Goal: Ask a question

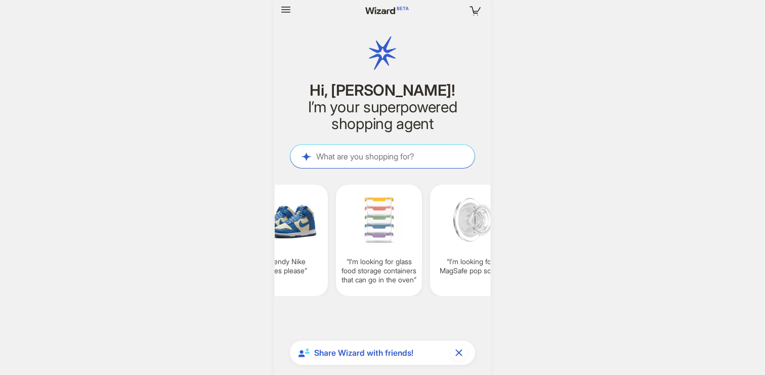
click at [289, 22] on div "Your cart is empty Hi, [PERSON_NAME]! I’m your superpowered shopping agent What…" at bounding box center [382, 187] width 217 height 375
click at [285, 5] on icon "button" at bounding box center [286, 10] width 12 height 12
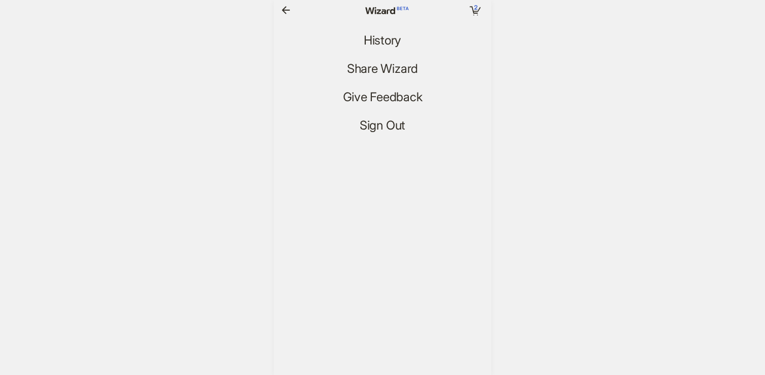
scroll to position [1818, 0]
click at [381, 44] on span "History" at bounding box center [382, 40] width 37 height 15
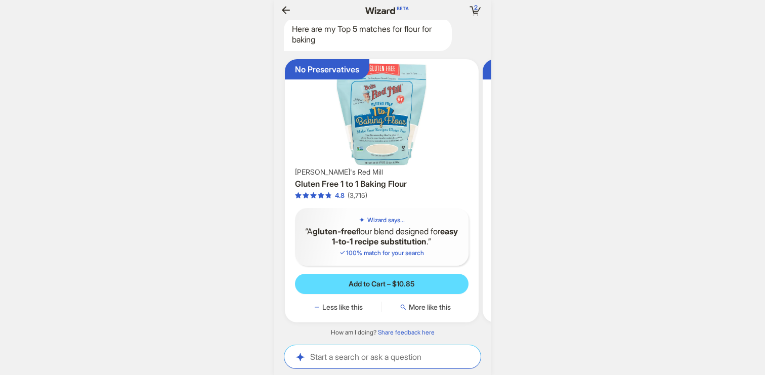
click at [385, 350] on div "Start a search or ask a question Start a search or ask a question" at bounding box center [382, 356] width 196 height 23
click at [385, 359] on textarea at bounding box center [382, 356] width 196 height 11
type textarea "****"
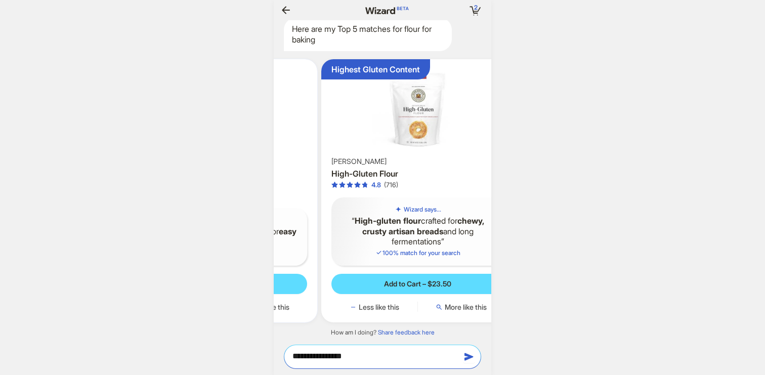
scroll to position [0, 156]
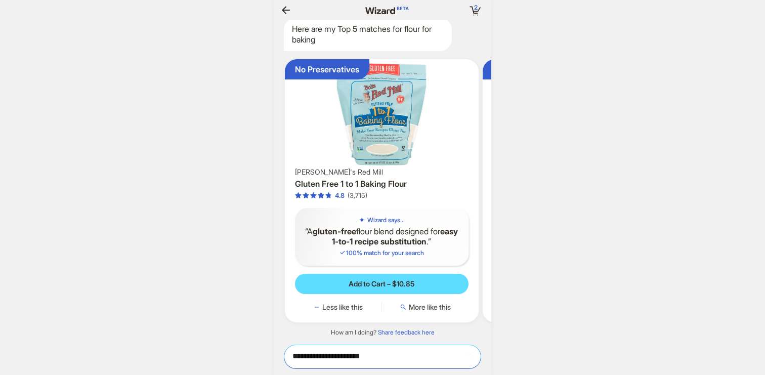
scroll to position [0, 949]
type textarea "**********"
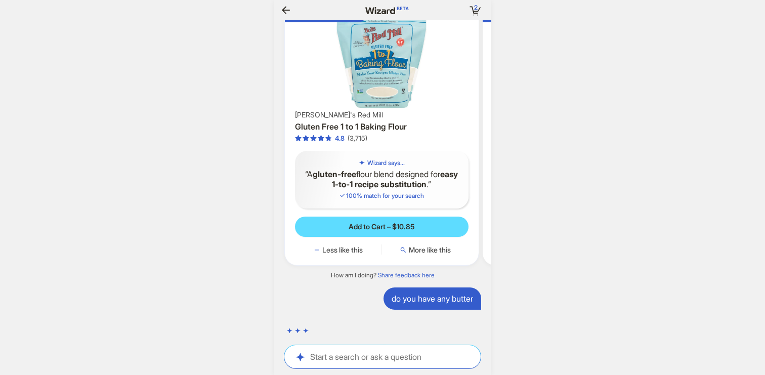
scroll to position [0, 1138]
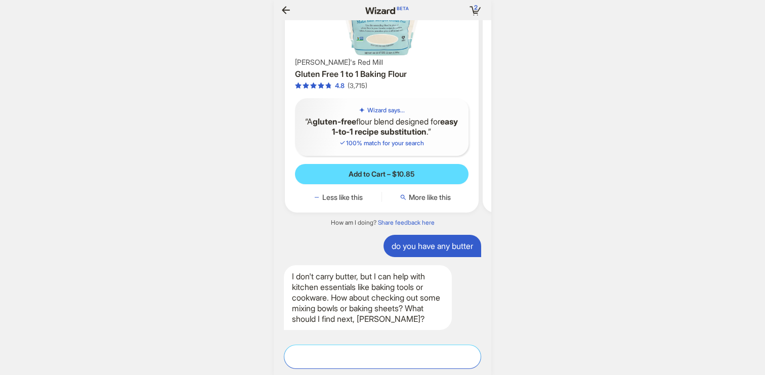
click at [357, 351] on textarea at bounding box center [382, 356] width 196 height 11
type textarea "*"
type textarea "**********"
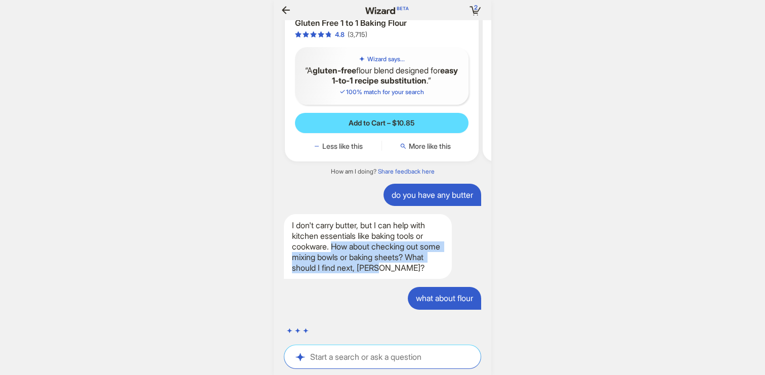
drag, startPoint x: 335, startPoint y: 247, endPoint x: 440, endPoint y: 268, distance: 107.2
click at [440, 268] on div "I don't carry butter, but I can help with kitchen essentials like baking tools …" at bounding box center [368, 246] width 168 height 65
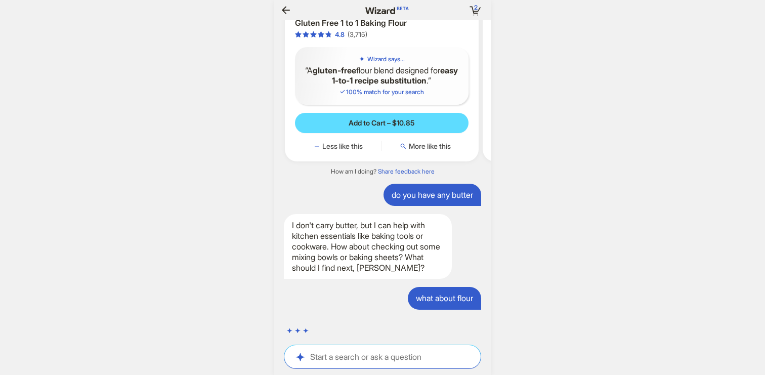
click at [434, 249] on div "I don't carry butter, but I can help with kitchen essentials like baking tools …" at bounding box center [368, 246] width 168 height 65
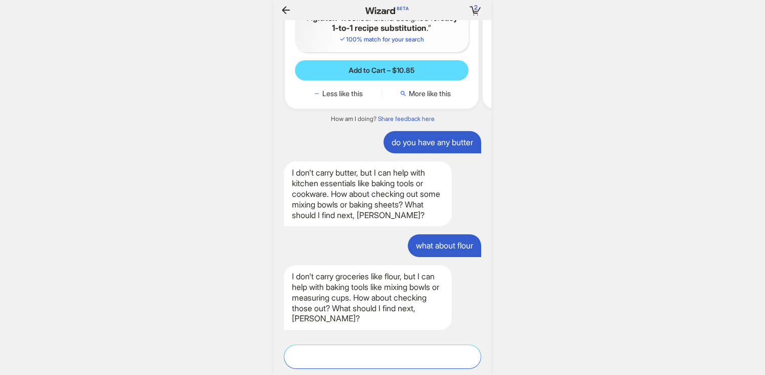
click at [362, 353] on textarea at bounding box center [382, 356] width 196 height 11
type textarea "**"
type textarea "**********"
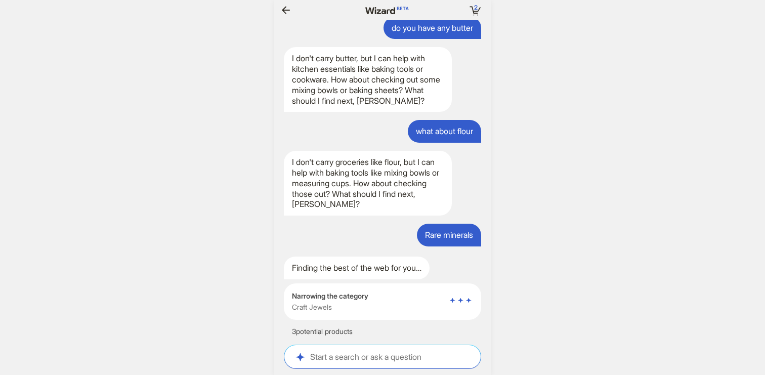
drag, startPoint x: 292, startPoint y: 332, endPoint x: 401, endPoint y: 332, distance: 108.2
click at [400, 332] on div "Finding the best of the web for you… Narrowing the category Beads & Jewelry Mak…" at bounding box center [382, 296] width 217 height 80
click at [389, 329] on div "Finding the best of the web for you… Narrowing the category Beads & Jewelry Mak…" at bounding box center [382, 296] width 217 height 80
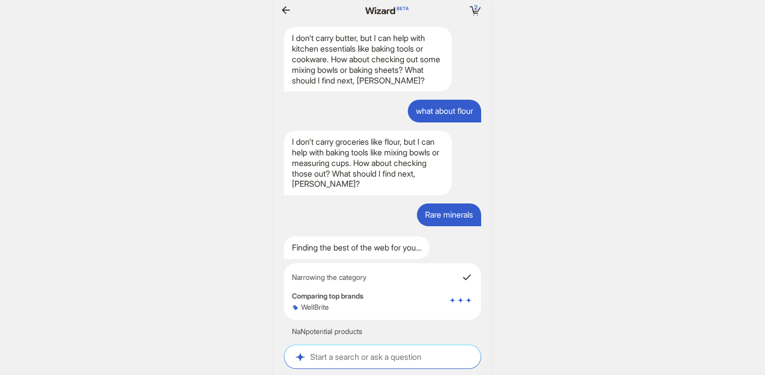
drag, startPoint x: 292, startPoint y: 330, endPoint x: 419, endPoint y: 330, distance: 127.5
click at [419, 330] on div "Finding the best of the web for you… Narrowing the category Comparing top brand…" at bounding box center [382, 286] width 217 height 100
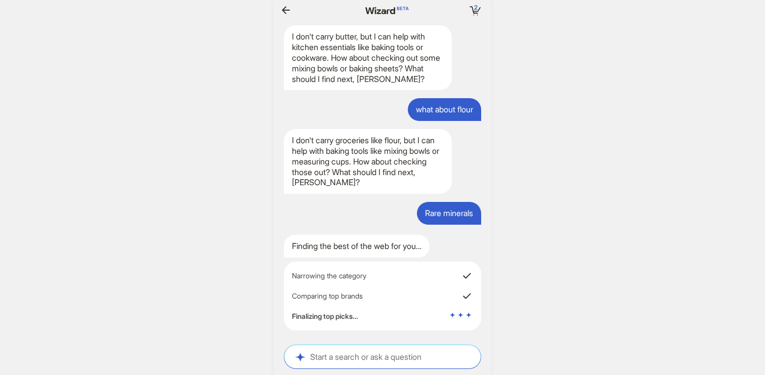
drag, startPoint x: 462, startPoint y: 297, endPoint x: 470, endPoint y: 297, distance: 8.1
click at [470, 297] on icon at bounding box center [467, 296] width 12 height 12
drag, startPoint x: 289, startPoint y: 275, endPoint x: 367, endPoint y: 323, distance: 91.4
click at [367, 323] on div "Narrowing the category Comparing top brands Finalizing top picks…" at bounding box center [382, 296] width 197 height 69
click at [379, 306] on div "Narrowing the category Comparing top brands Finalizing top picks…" at bounding box center [382, 296] width 197 height 69
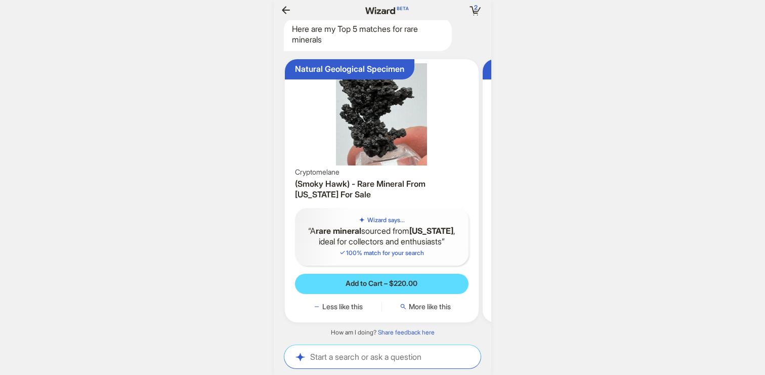
scroll to position [0, 104]
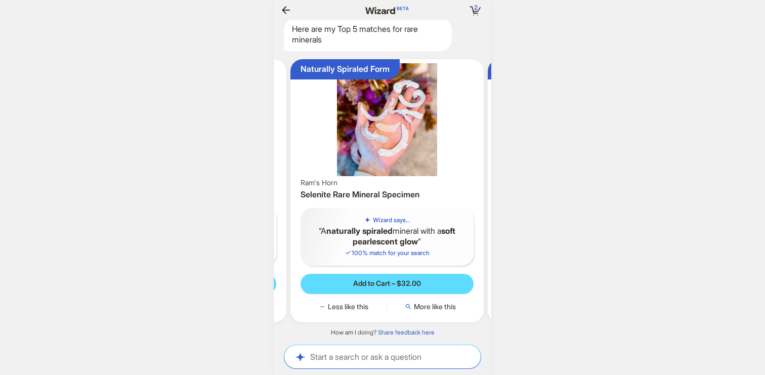
scroll to position [0, 194]
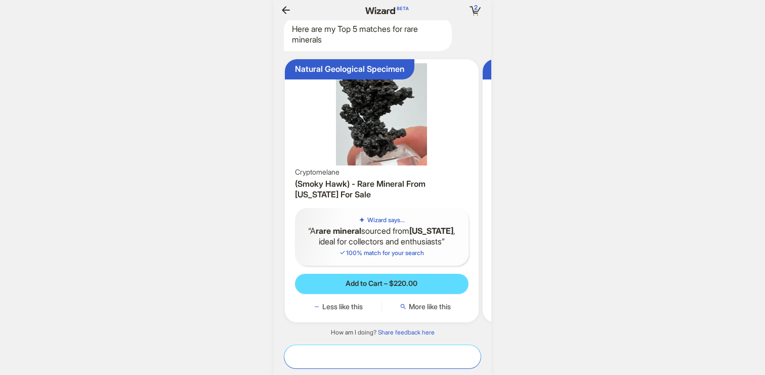
click at [351, 354] on textarea at bounding box center [382, 356] width 196 height 11
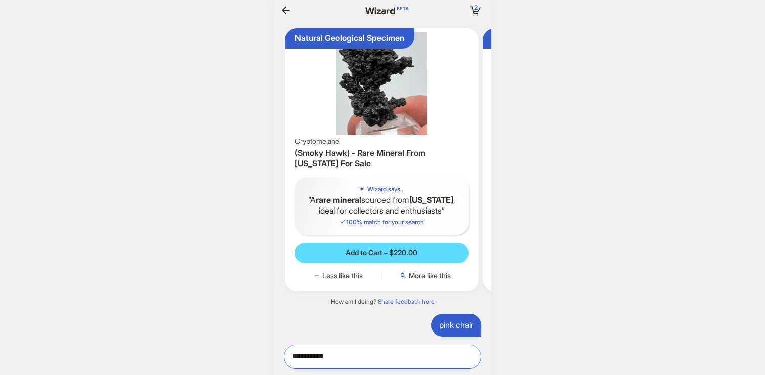
type textarea "**********"
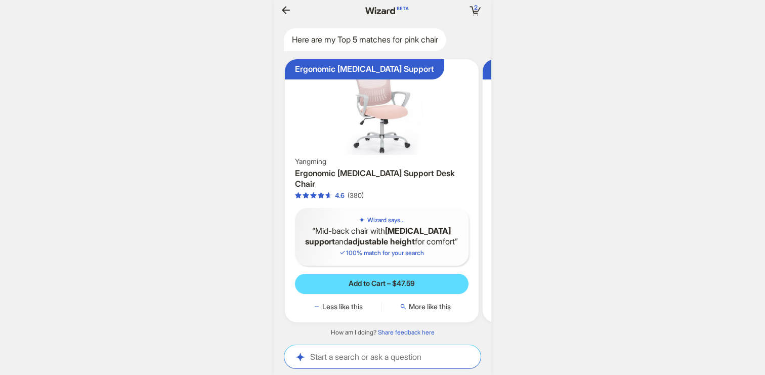
scroll to position [0, 1121]
